Goal: Task Accomplishment & Management: Complete application form

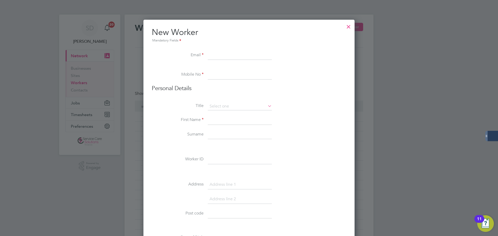
scroll to position [846, 211]
paste input "[EMAIL_ADDRESS][DOMAIN_NAME]"
type input "[EMAIL_ADDRESS][DOMAIN_NAME]"
click at [218, 79] on input at bounding box center [240, 74] width 64 height 9
type input "01772208961"
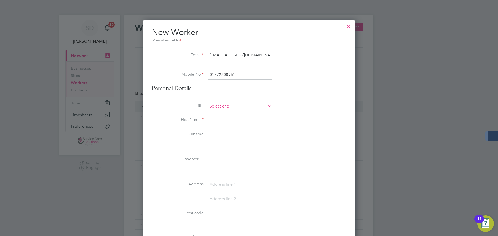
click at [218, 110] on div "Workers New Worker My Workers All Workers Search Registered Select date To Sele…" at bounding box center [249, 224] width 249 height 418
click at [218, 115] on li "Mr" at bounding box center [240, 114] width 65 height 7
type input "Mr"
click at [220, 117] on input at bounding box center [240, 120] width 64 height 9
type input "ifeanyi"
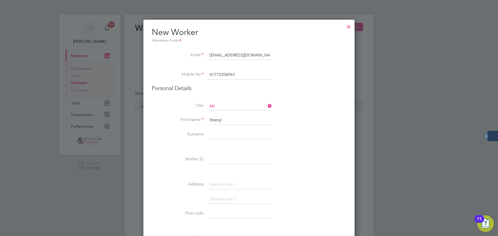
click at [218, 135] on input at bounding box center [240, 134] width 64 height 9
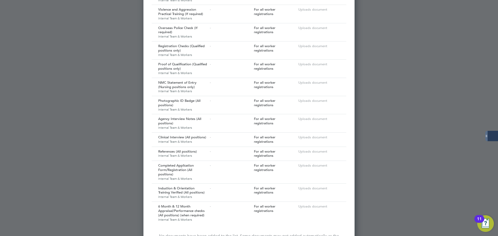
scroll to position [629, 0]
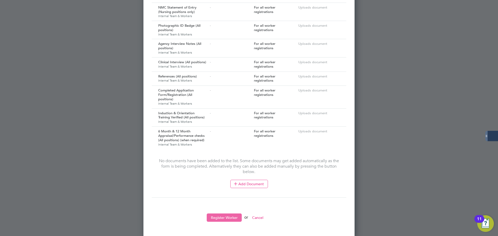
type input "ezeh"
click at [223, 219] on button "Register Worker" at bounding box center [224, 218] width 35 height 8
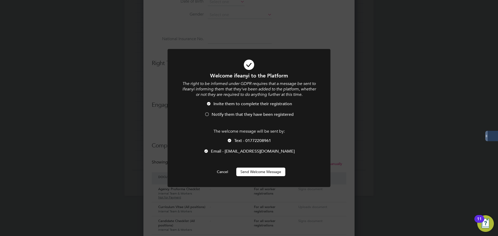
click at [210, 113] on li "Notify them that they have been registered" at bounding box center [249, 117] width 135 height 11
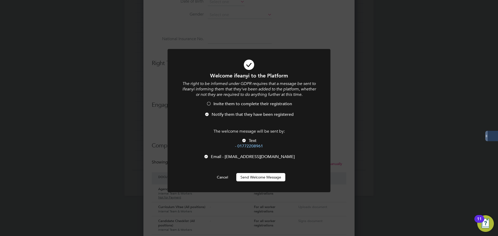
click at [209, 155] on div at bounding box center [206, 157] width 5 height 5
click at [256, 174] on button "Send Welcome Message" at bounding box center [260, 177] width 49 height 8
